Goal: Transaction & Acquisition: Purchase product/service

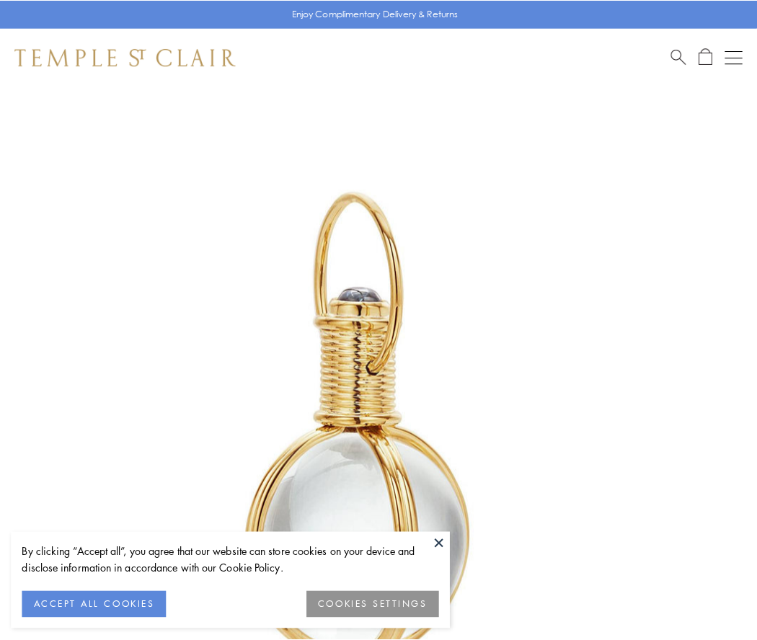
scroll to position [376, 0]
